Goal: Information Seeking & Learning: Check status

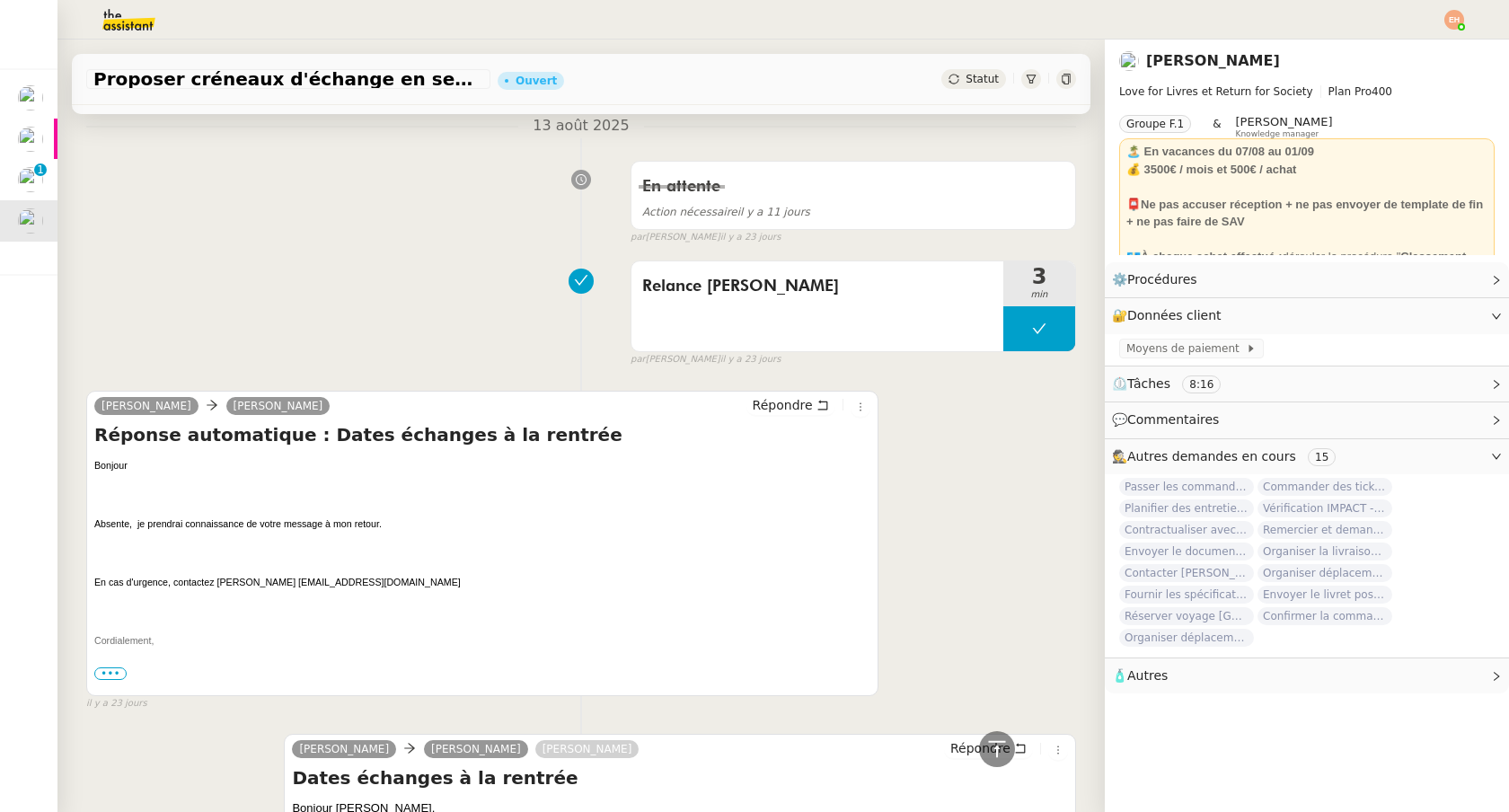
scroll to position [1803, 0]
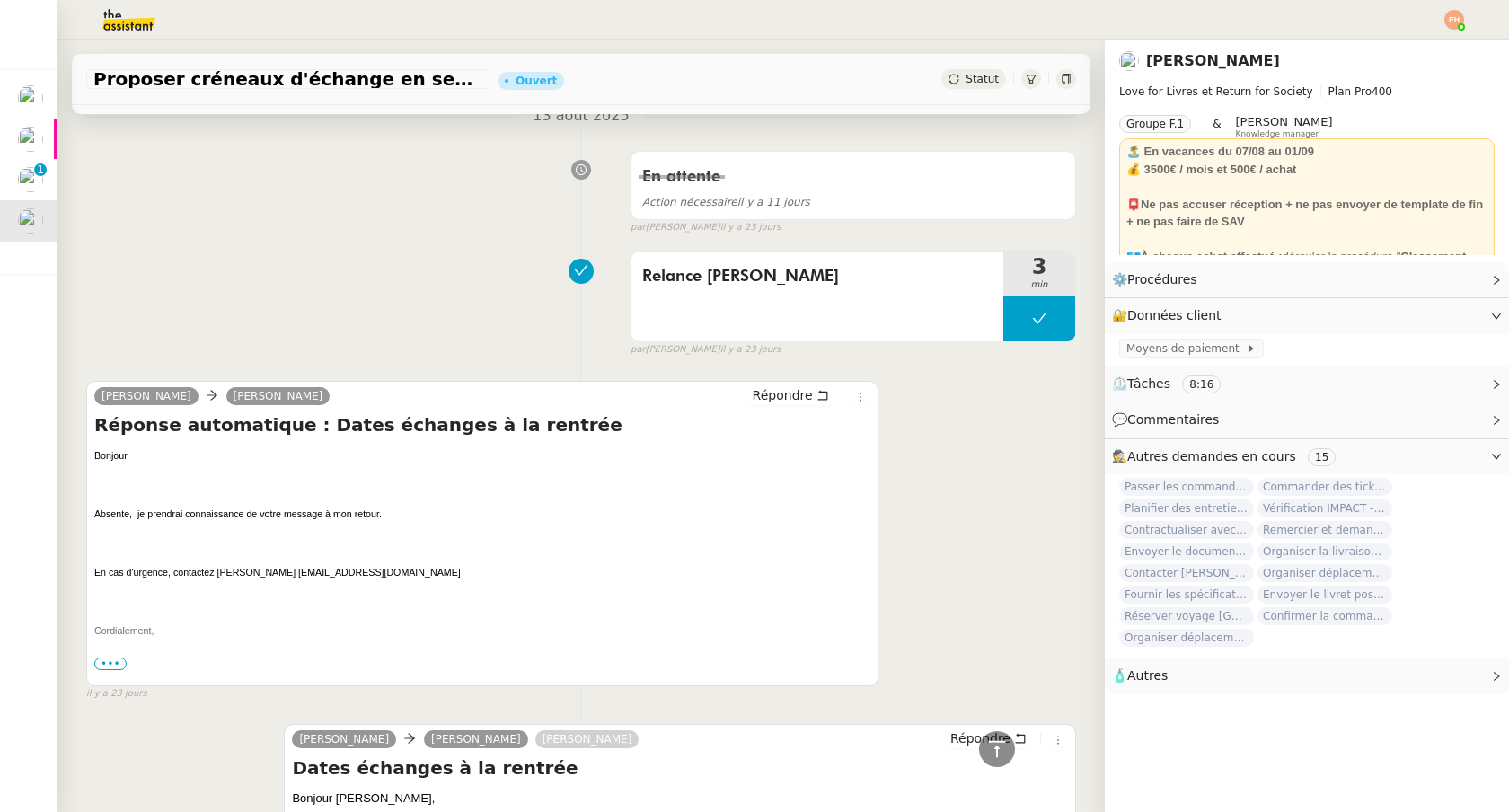
click at [116, 663] on span "•••" at bounding box center [111, 663] width 32 height 13
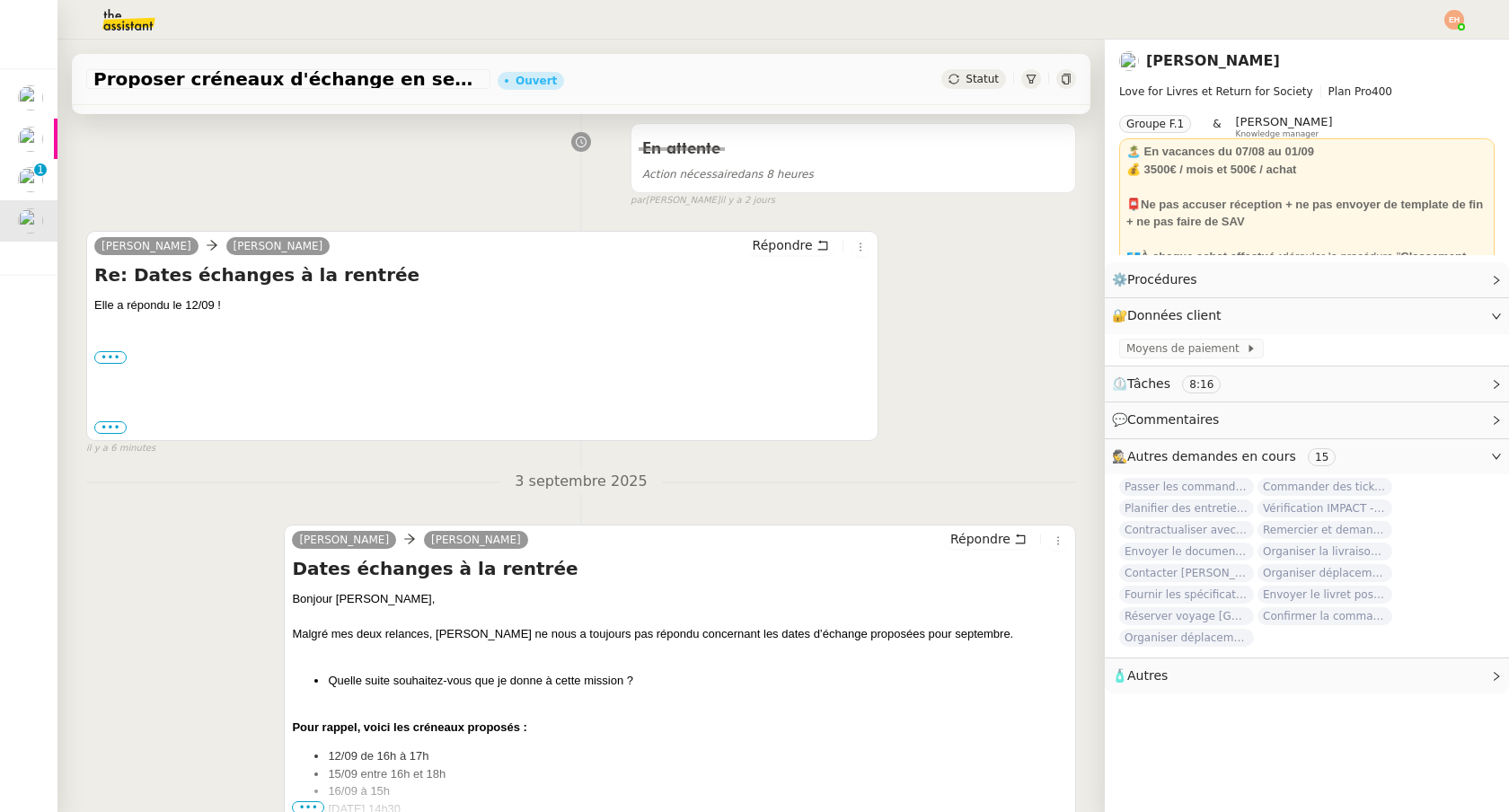
scroll to position [0, 0]
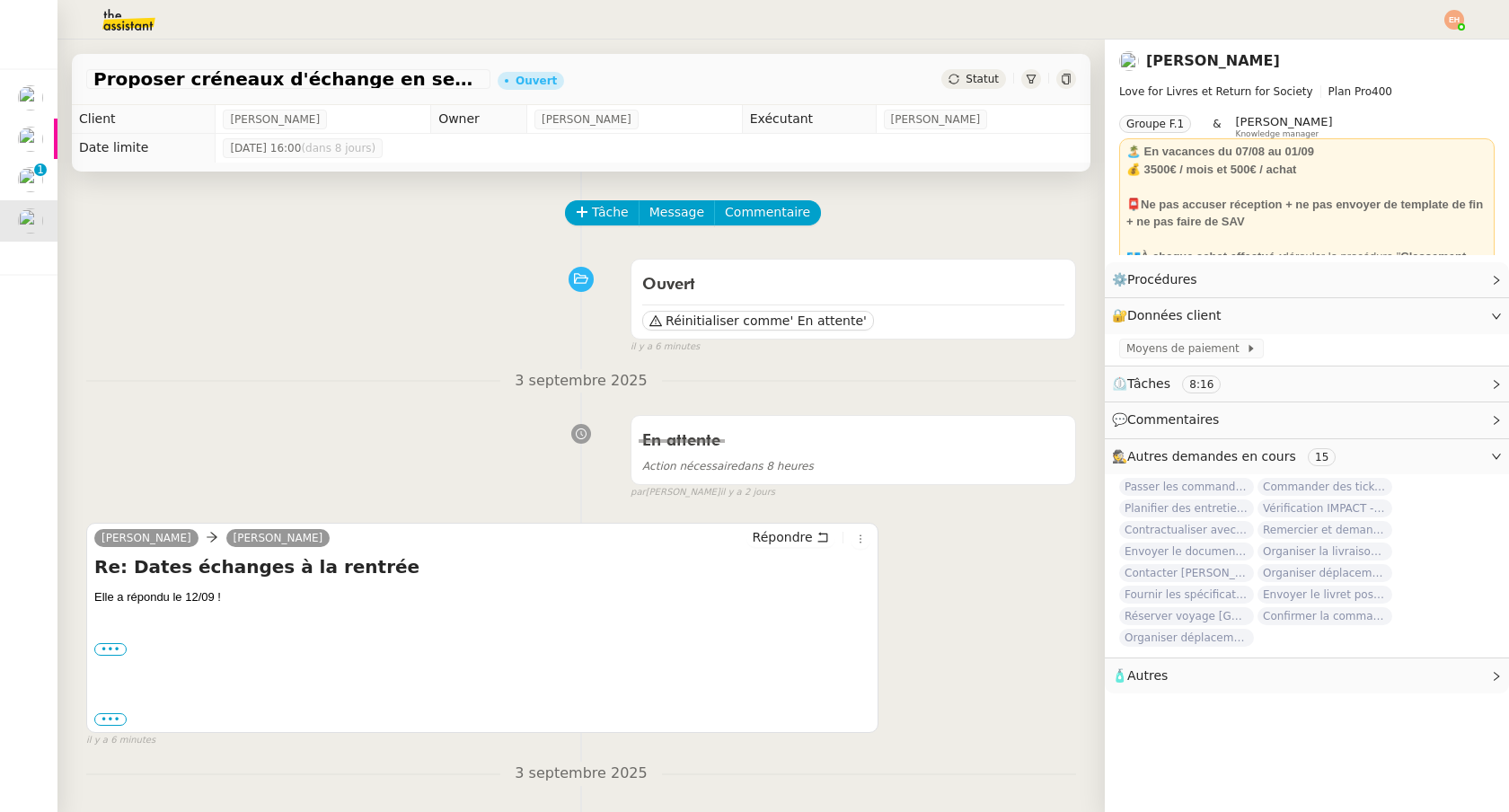
click at [109, 730] on div "[PERSON_NAME] MAS [PERSON_NAME] Re: Dates échanges à la rentrée Elle a répondu …" at bounding box center [482, 627] width 792 height 209
click at [109, 715] on label "•••" at bounding box center [111, 719] width 32 height 13
click at [0, 0] on input "•••" at bounding box center [0, 0] width 0 height 0
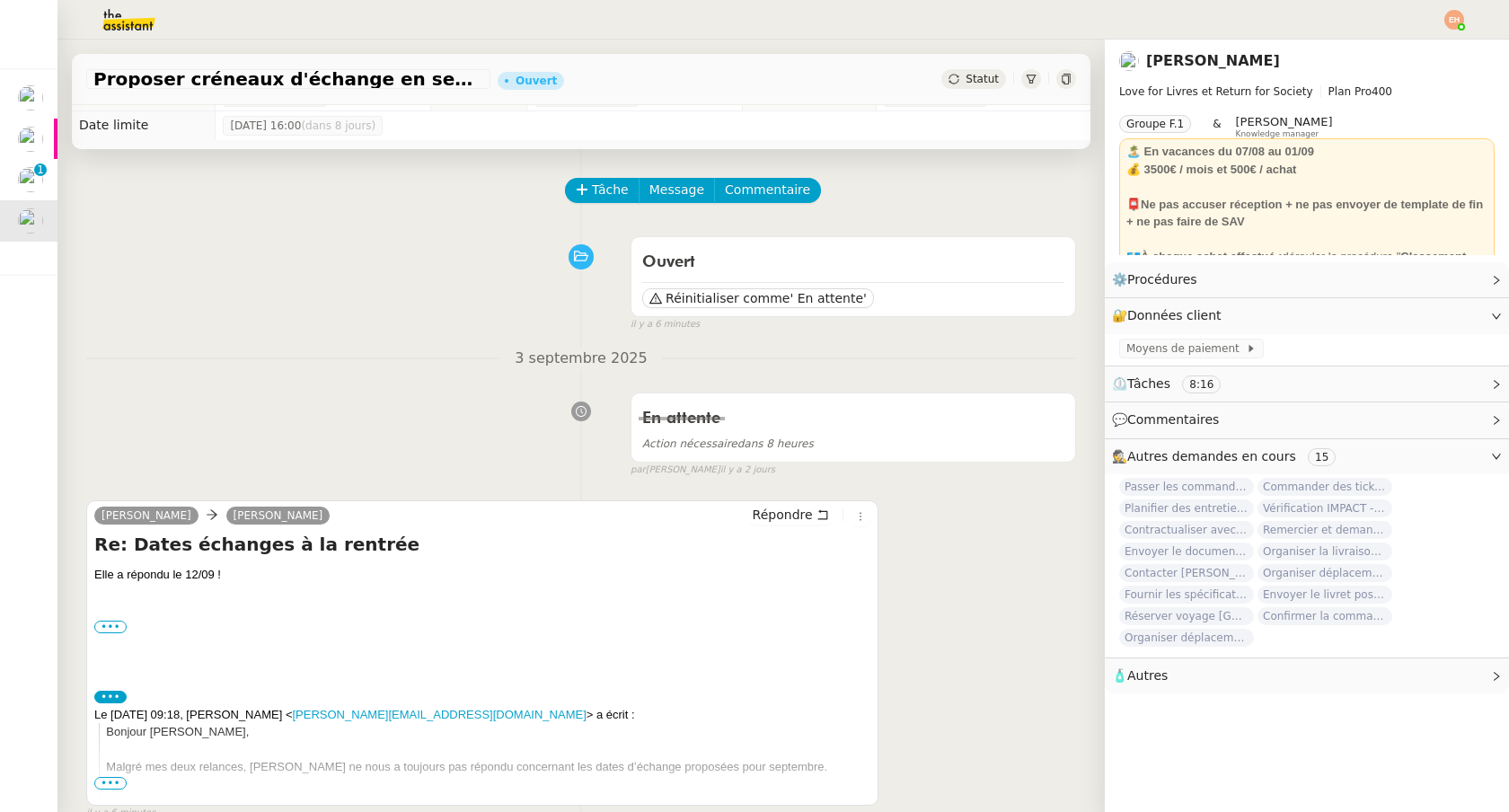
scroll to position [29, 0]
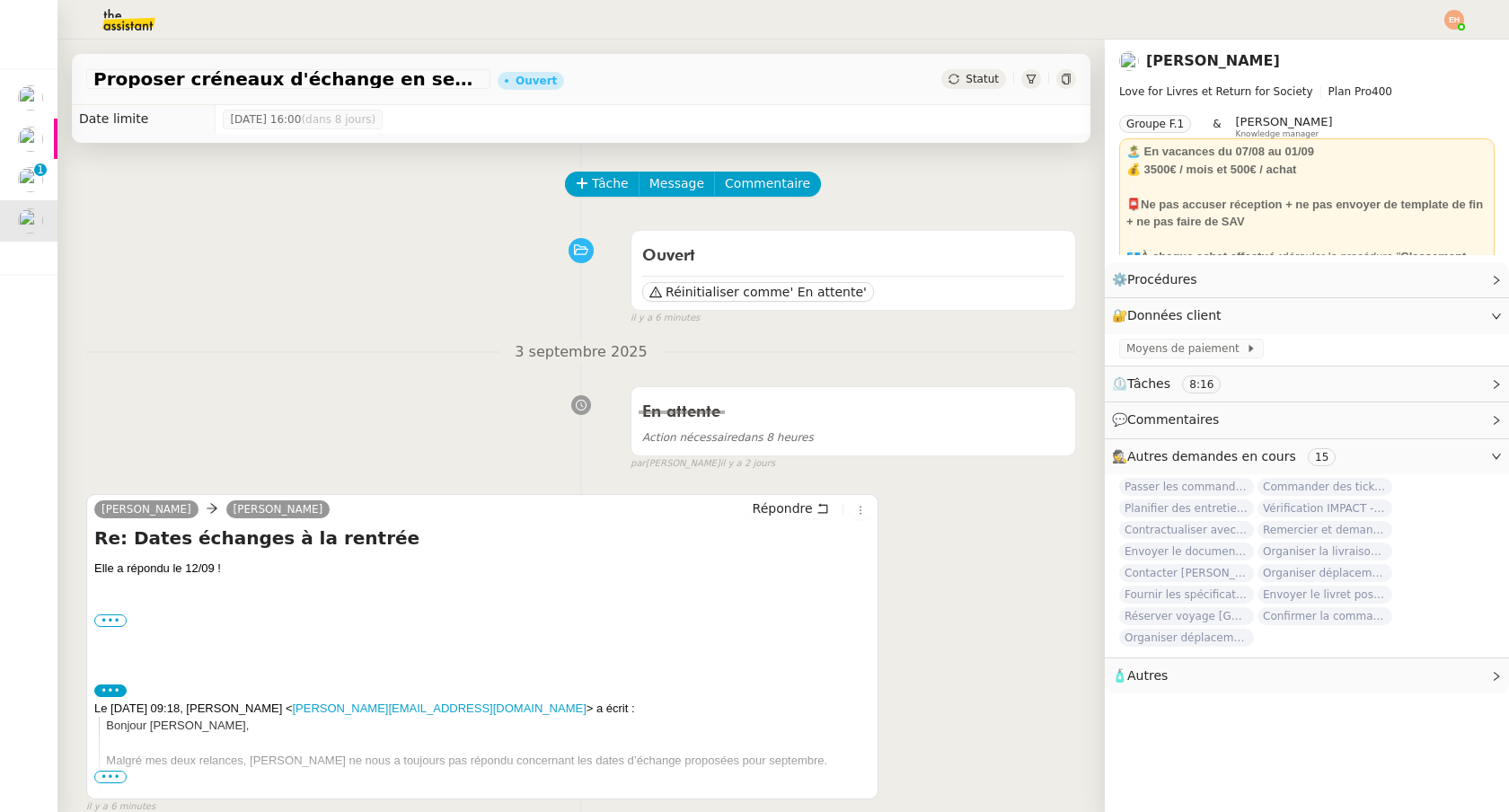
click at [113, 774] on span "•••" at bounding box center [111, 776] width 32 height 13
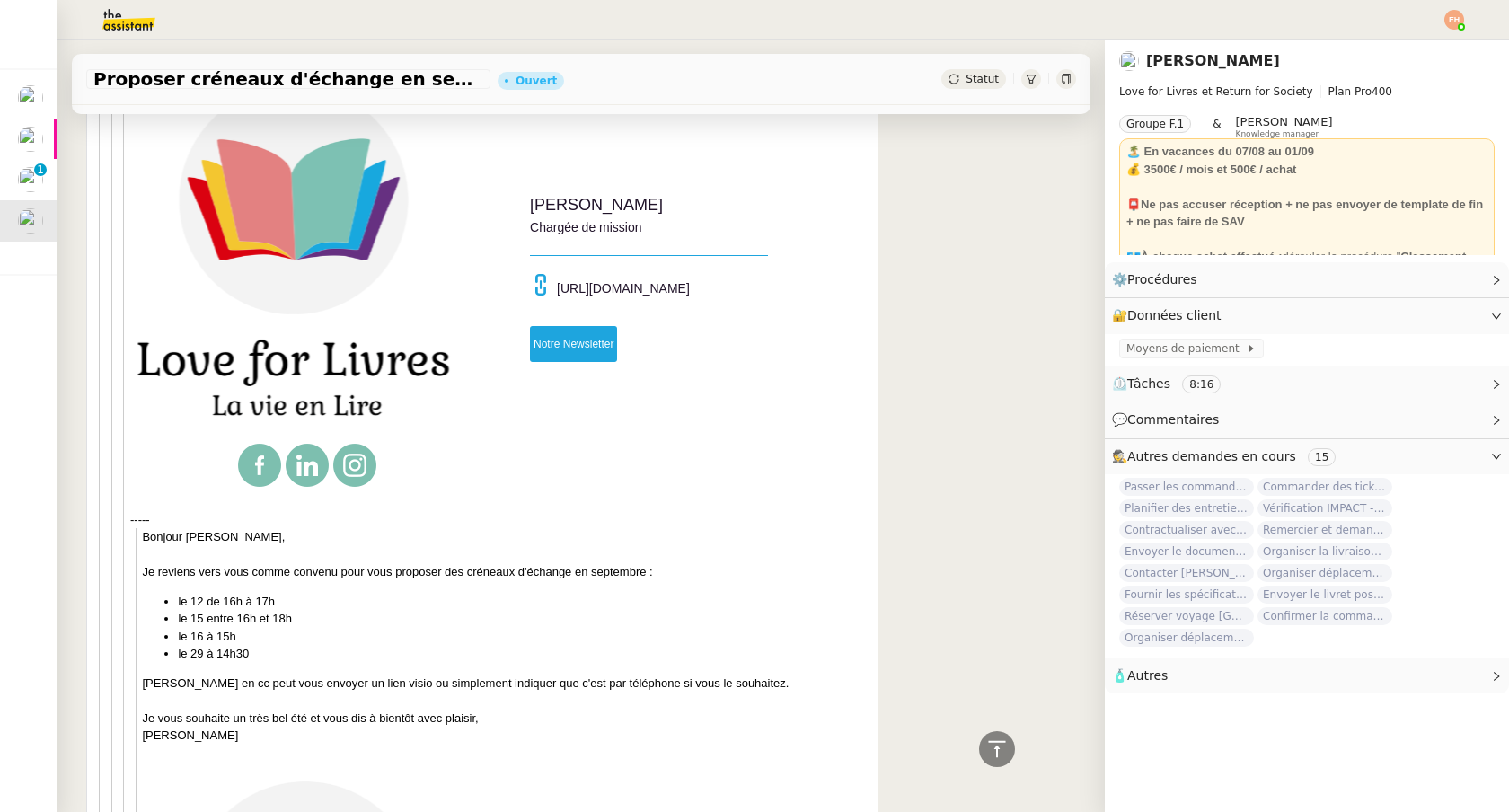
scroll to position [2366, 0]
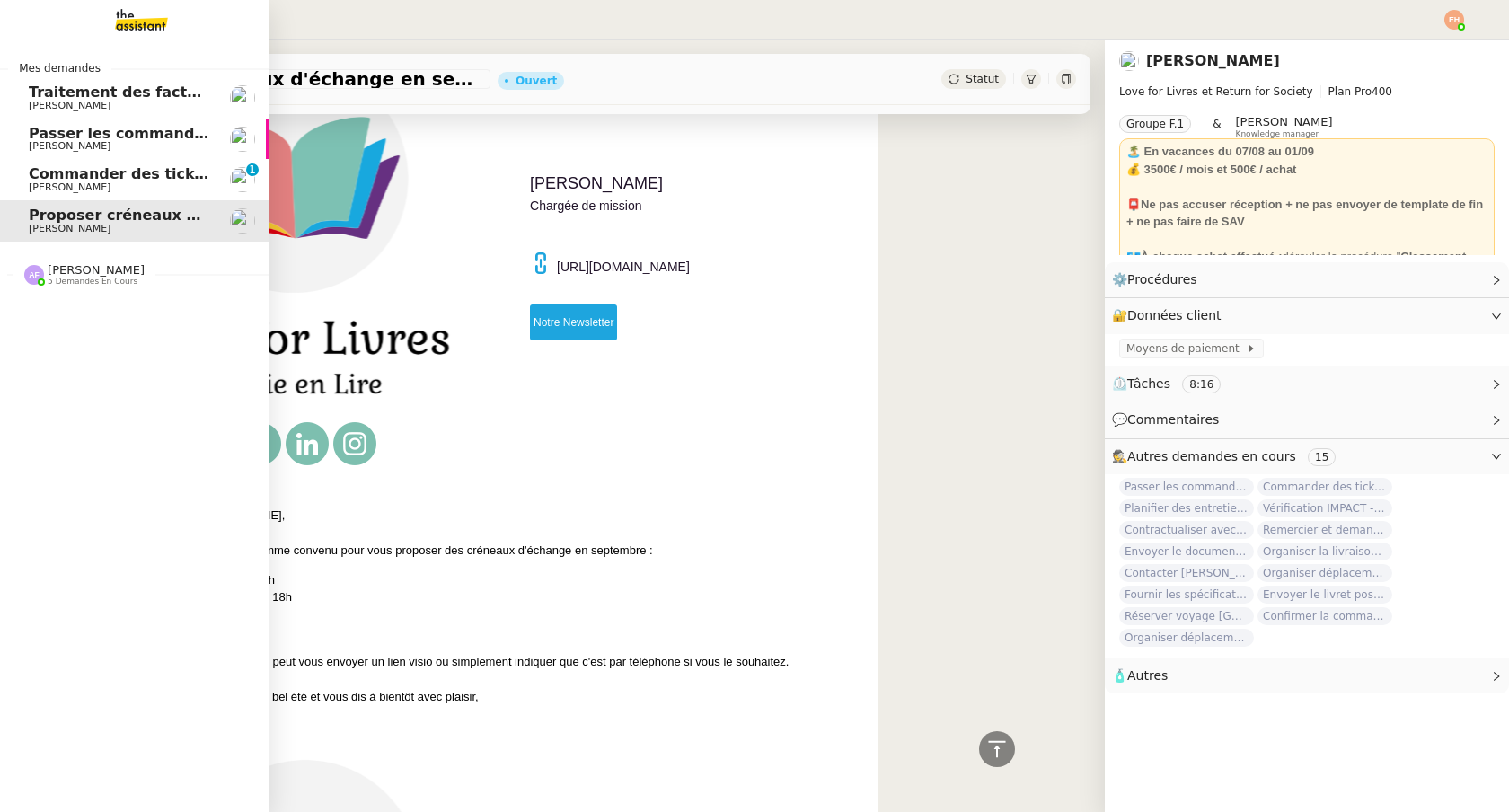
click at [51, 201] on link "Proposer créneaux d'échange en septembre [PERSON_NAME]" at bounding box center [135, 220] width 269 height 41
click at [76, 189] on span "[PERSON_NAME]" at bounding box center [70, 188] width 82 height 12
